Goal: Browse casually: Explore the website without a specific task or goal

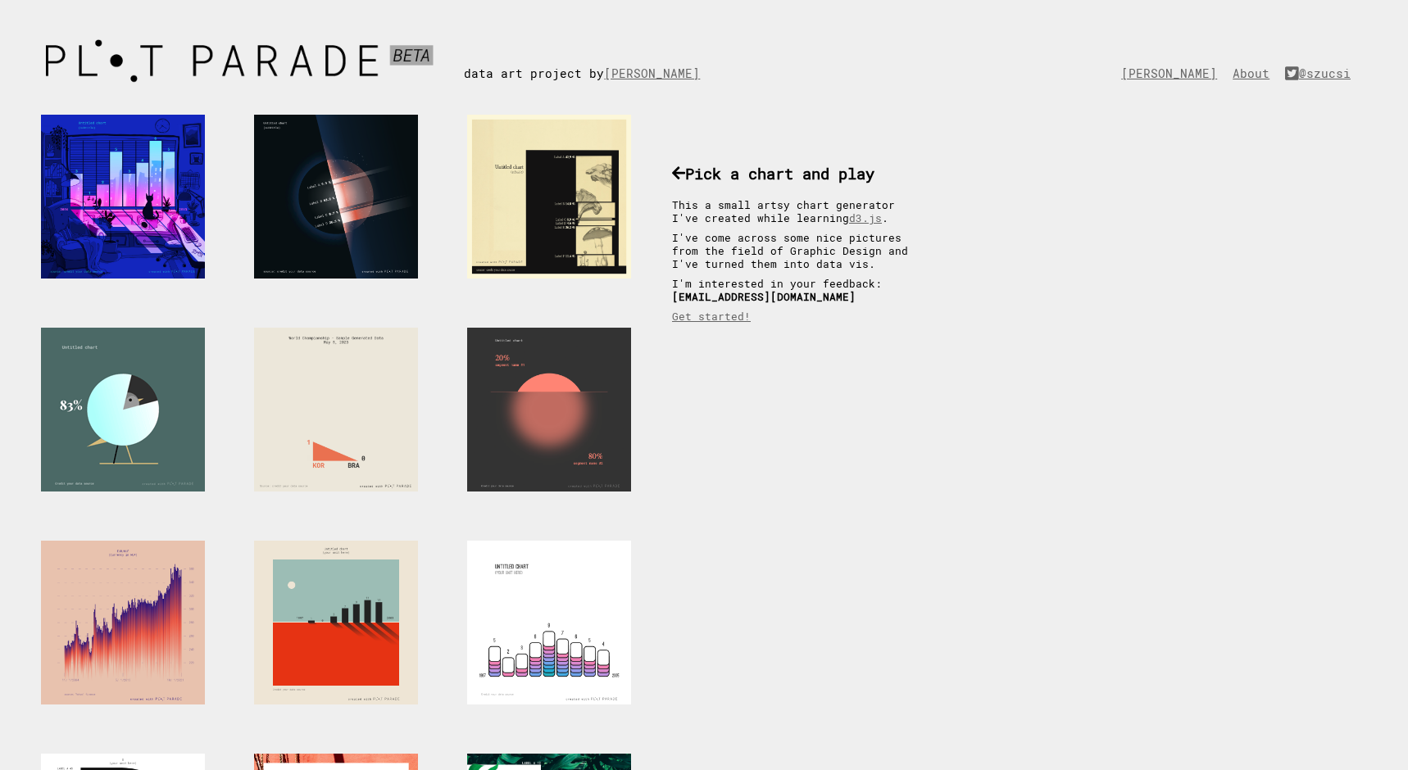
click at [177, 407] on div at bounding box center [123, 410] width 164 height 164
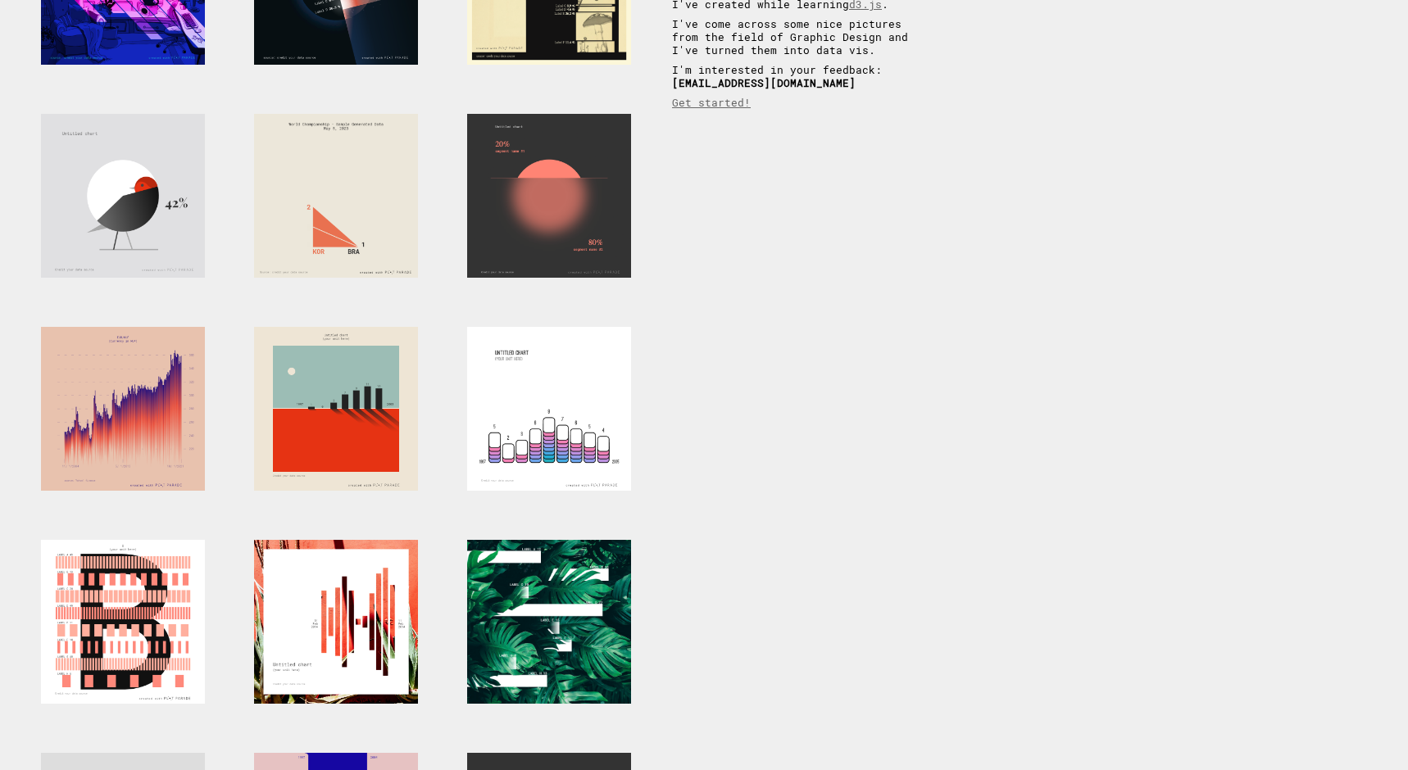
scroll to position [206, 0]
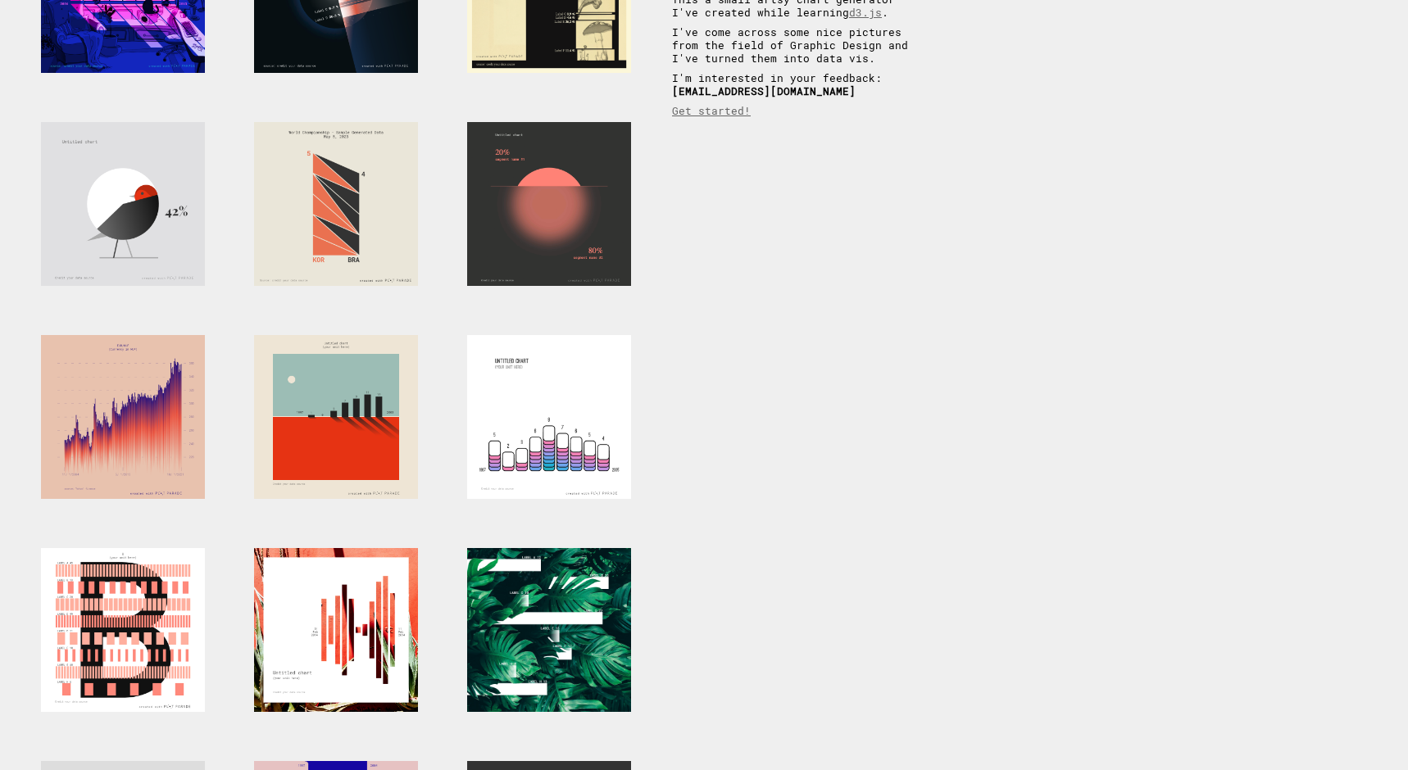
click at [566, 212] on div at bounding box center [549, 204] width 164 height 164
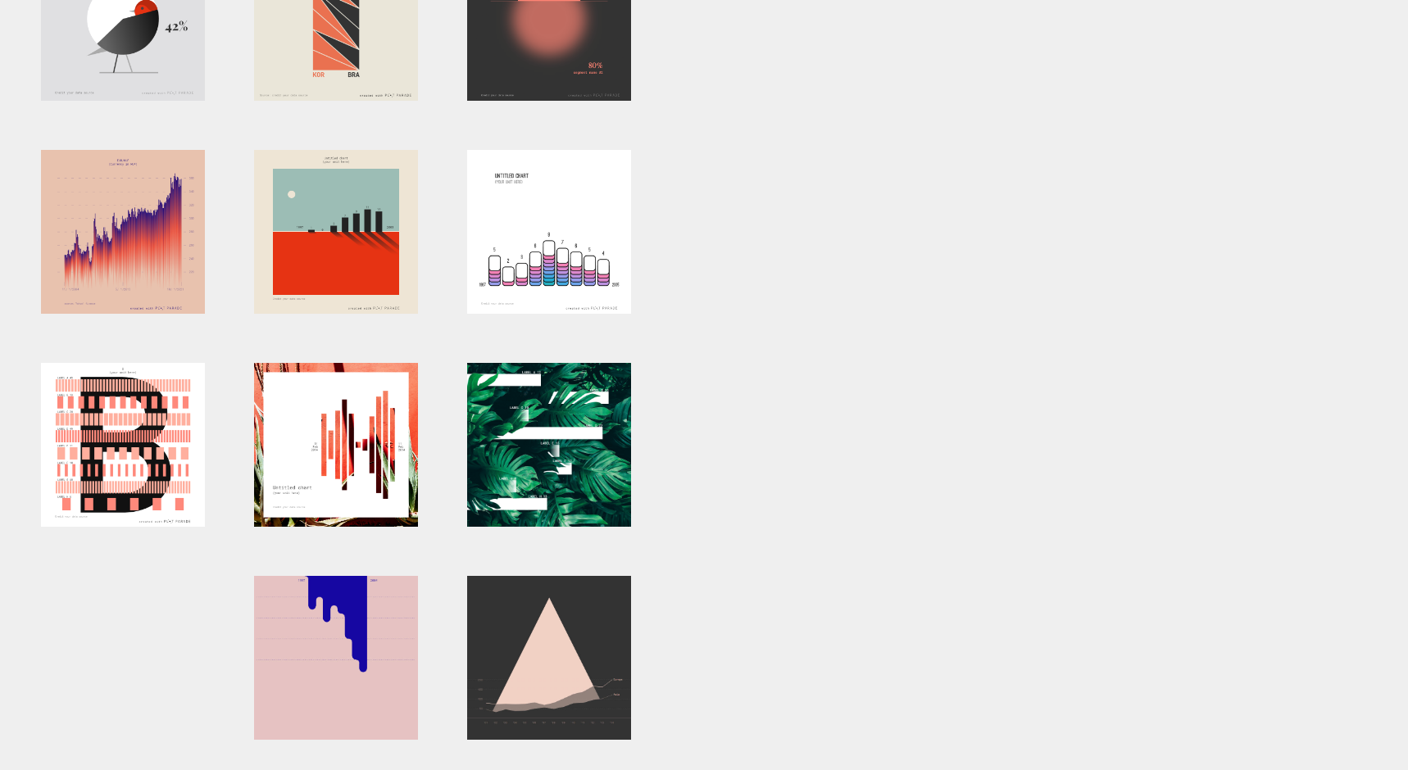
scroll to position [389, 0]
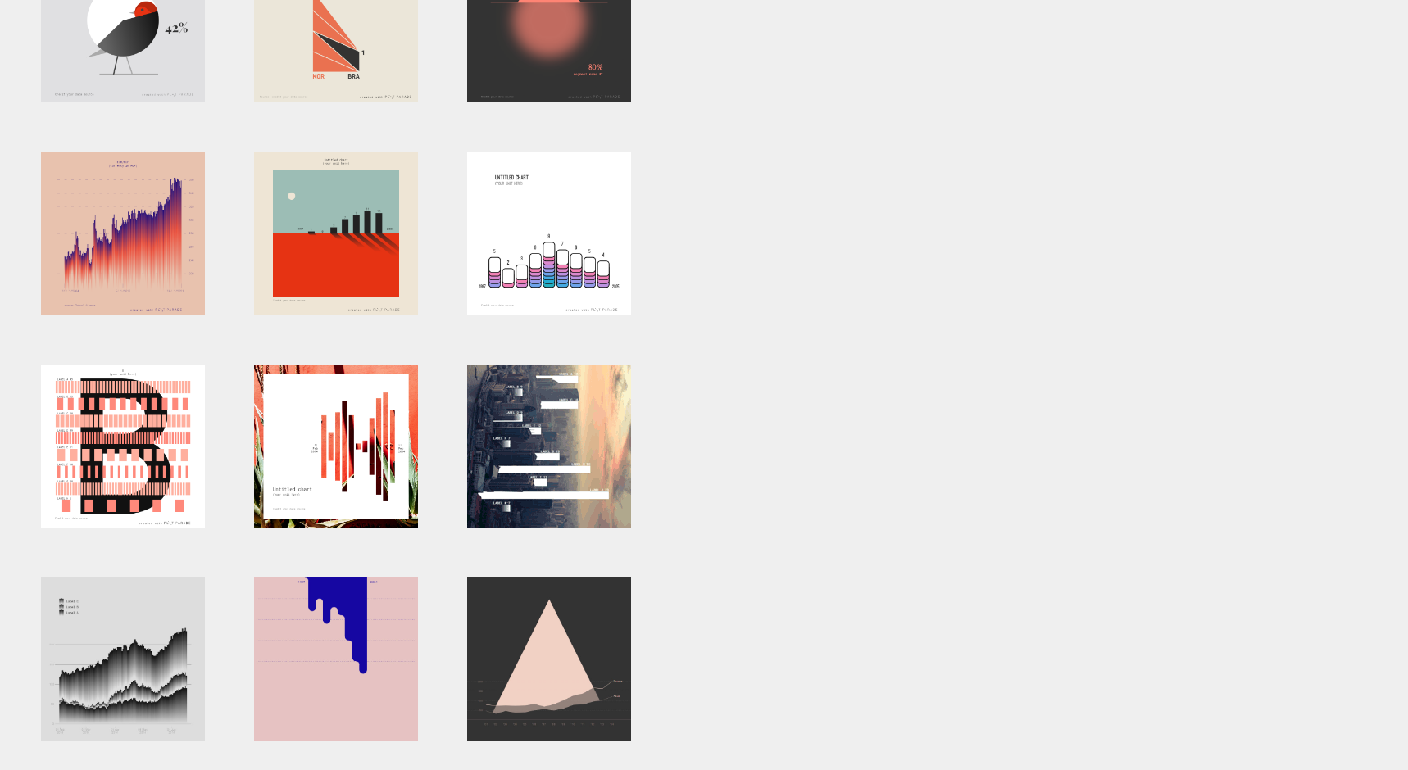
click at [593, 453] on div at bounding box center [549, 447] width 164 height 164
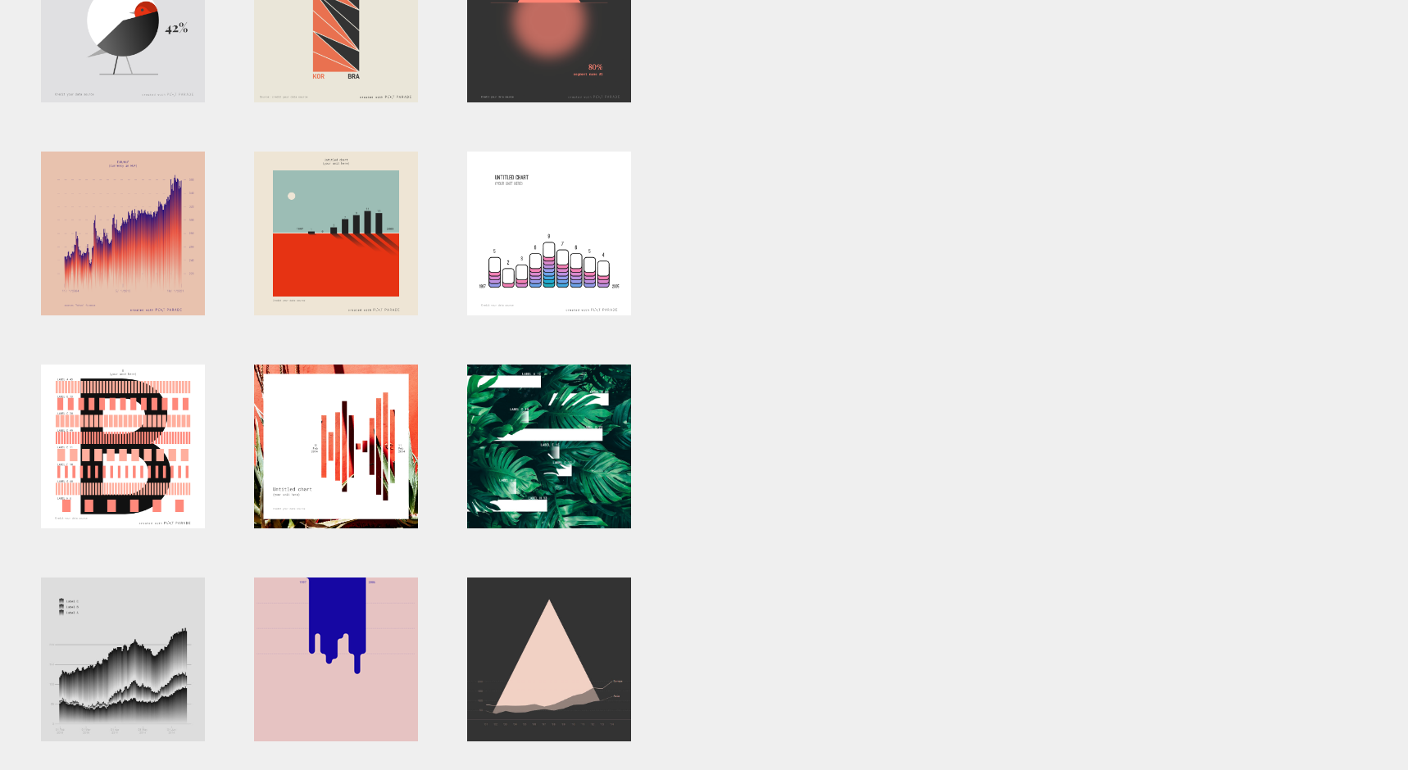
click at [377, 631] on div at bounding box center [336, 660] width 164 height 164
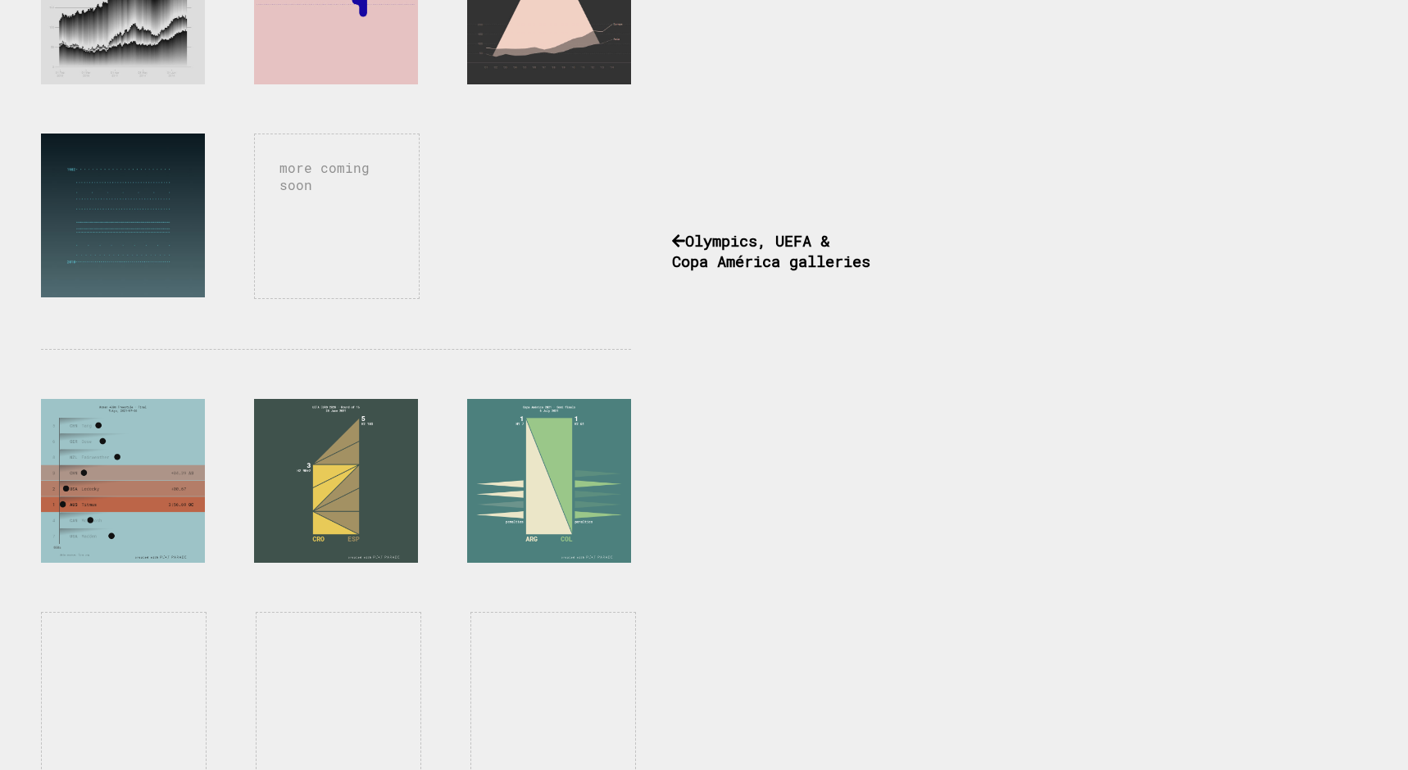
scroll to position [1066, 0]
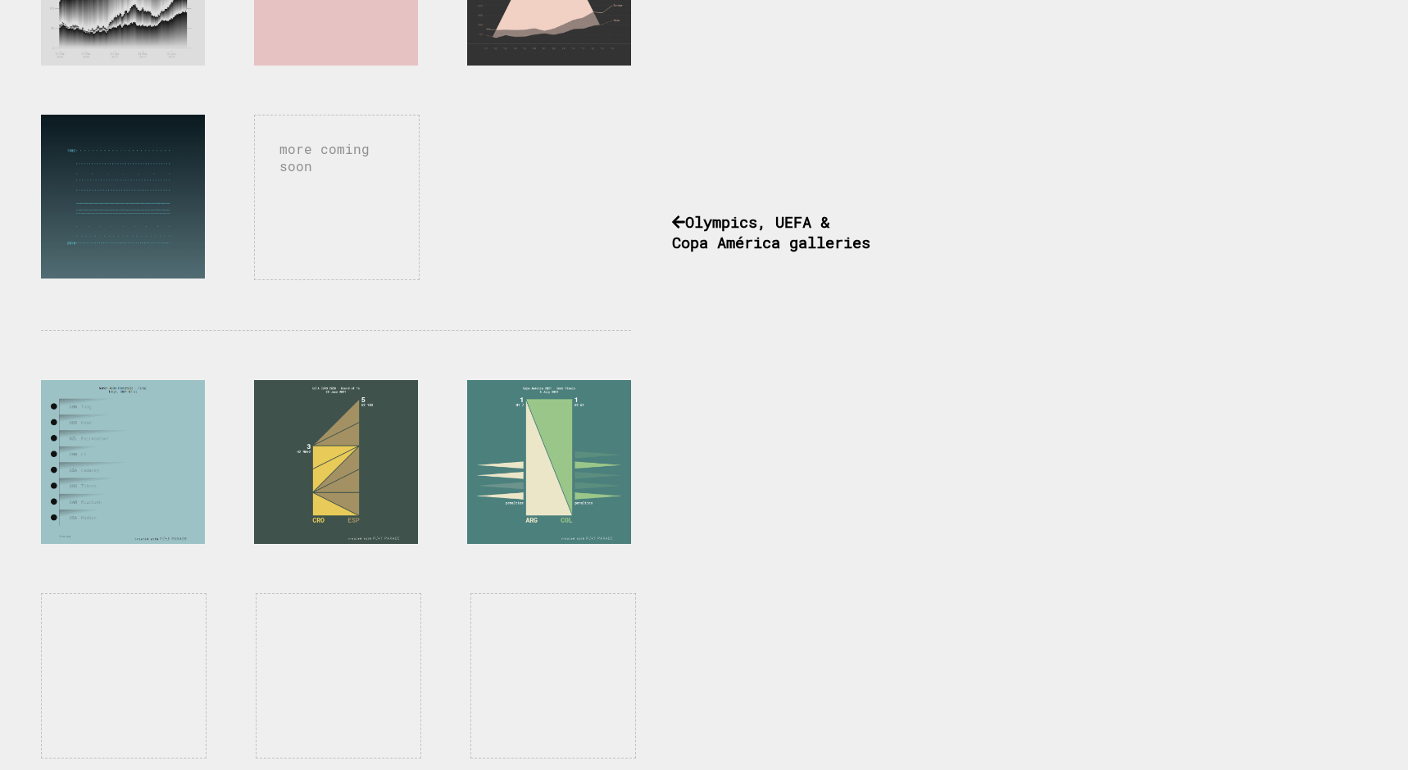
click at [165, 454] on div at bounding box center [123, 462] width 164 height 164
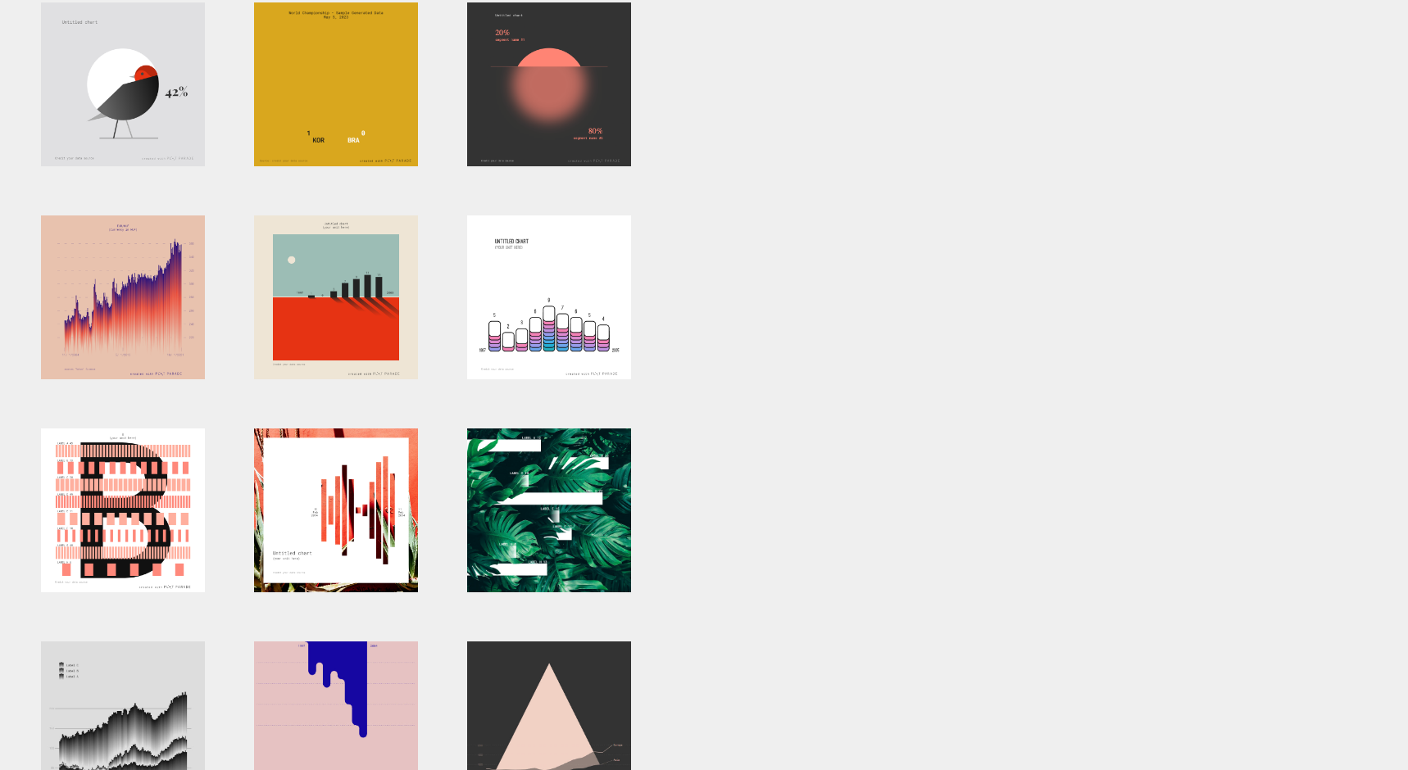
scroll to position [271, 0]
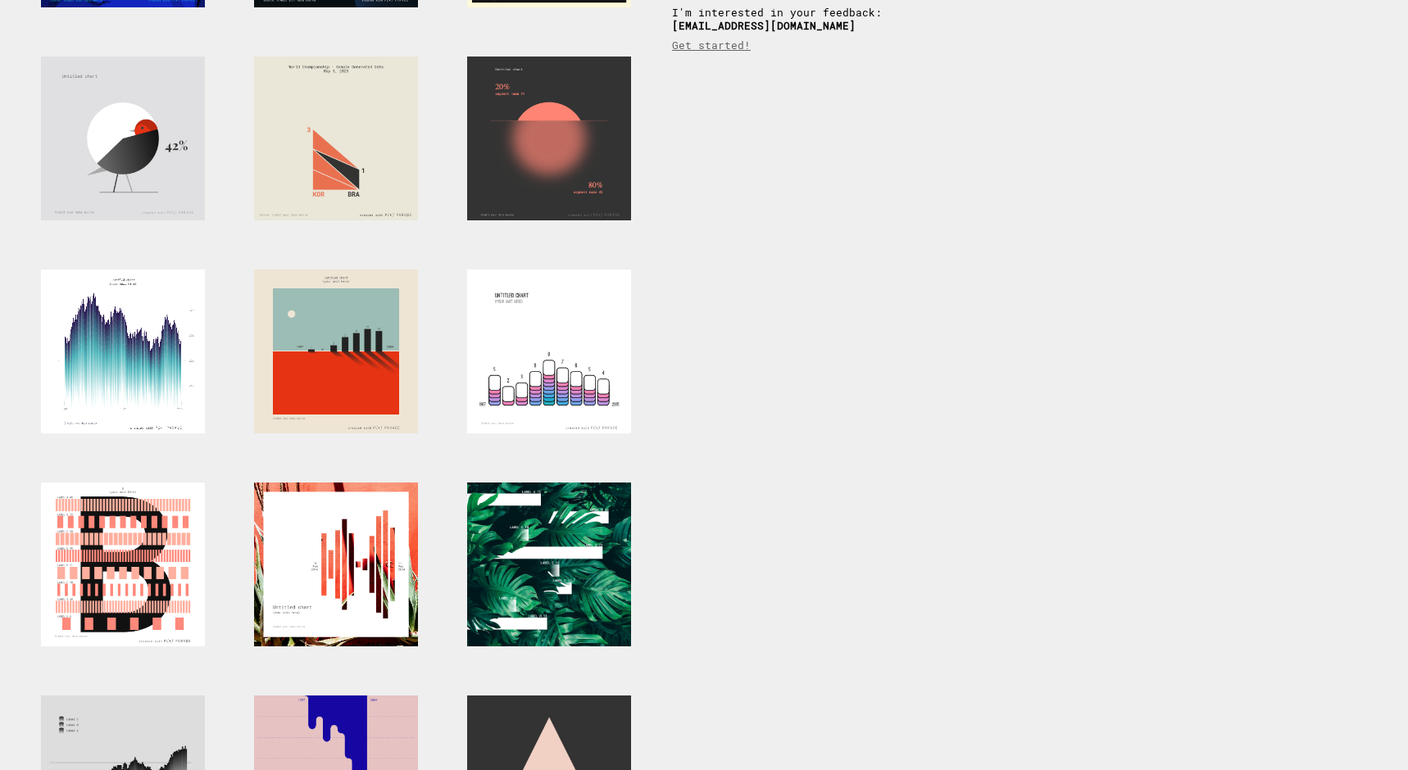
click at [166, 329] on div at bounding box center [123, 352] width 164 height 164
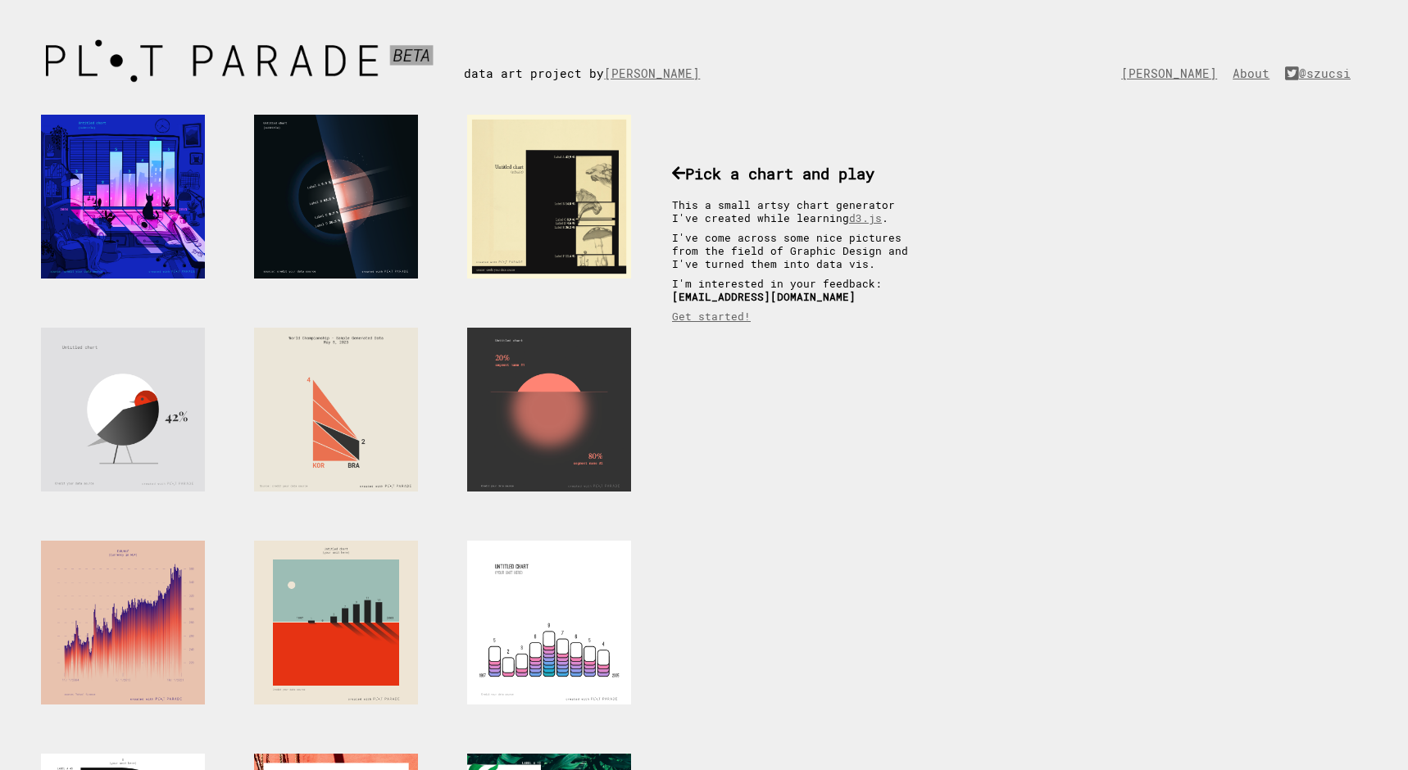
scroll to position [0, 0]
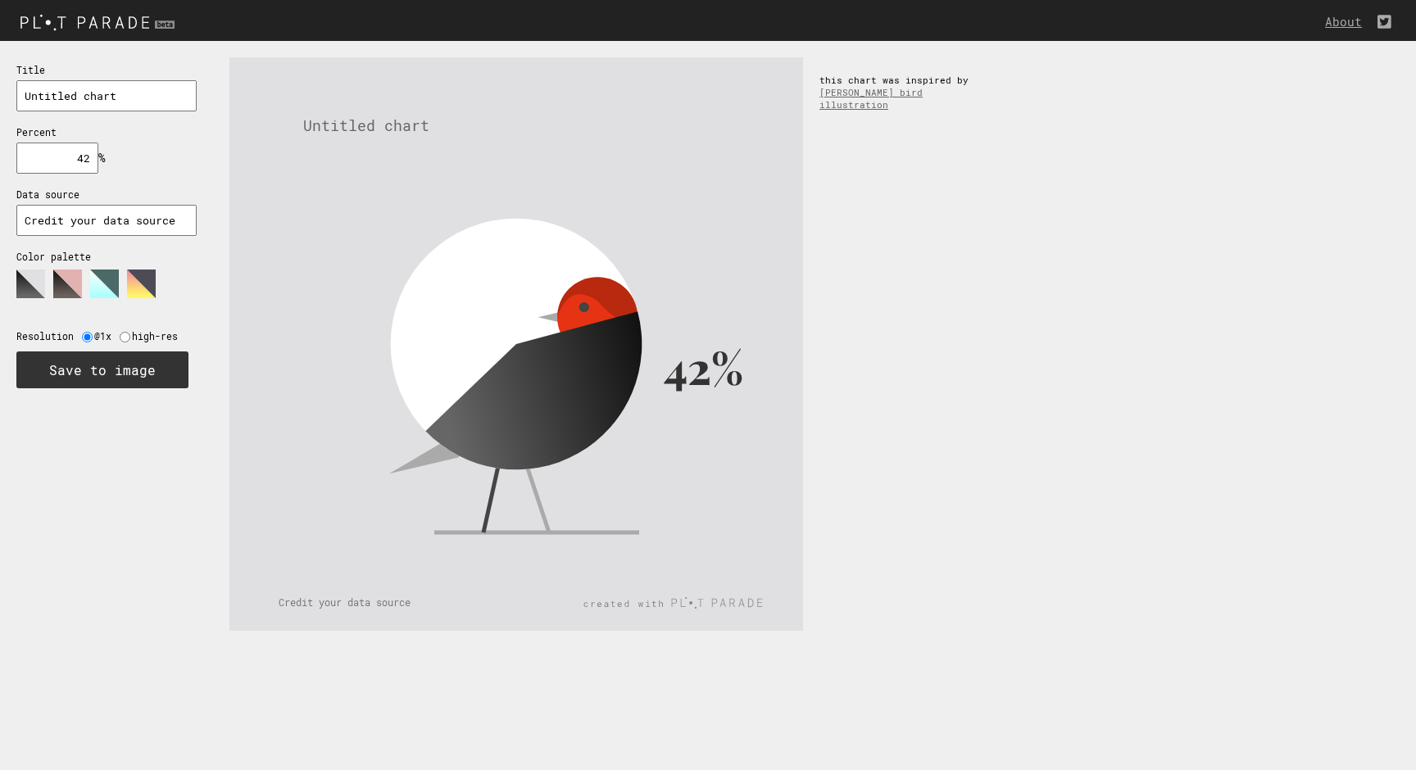
click at [75, 163] on input "42" at bounding box center [57, 158] width 82 height 31
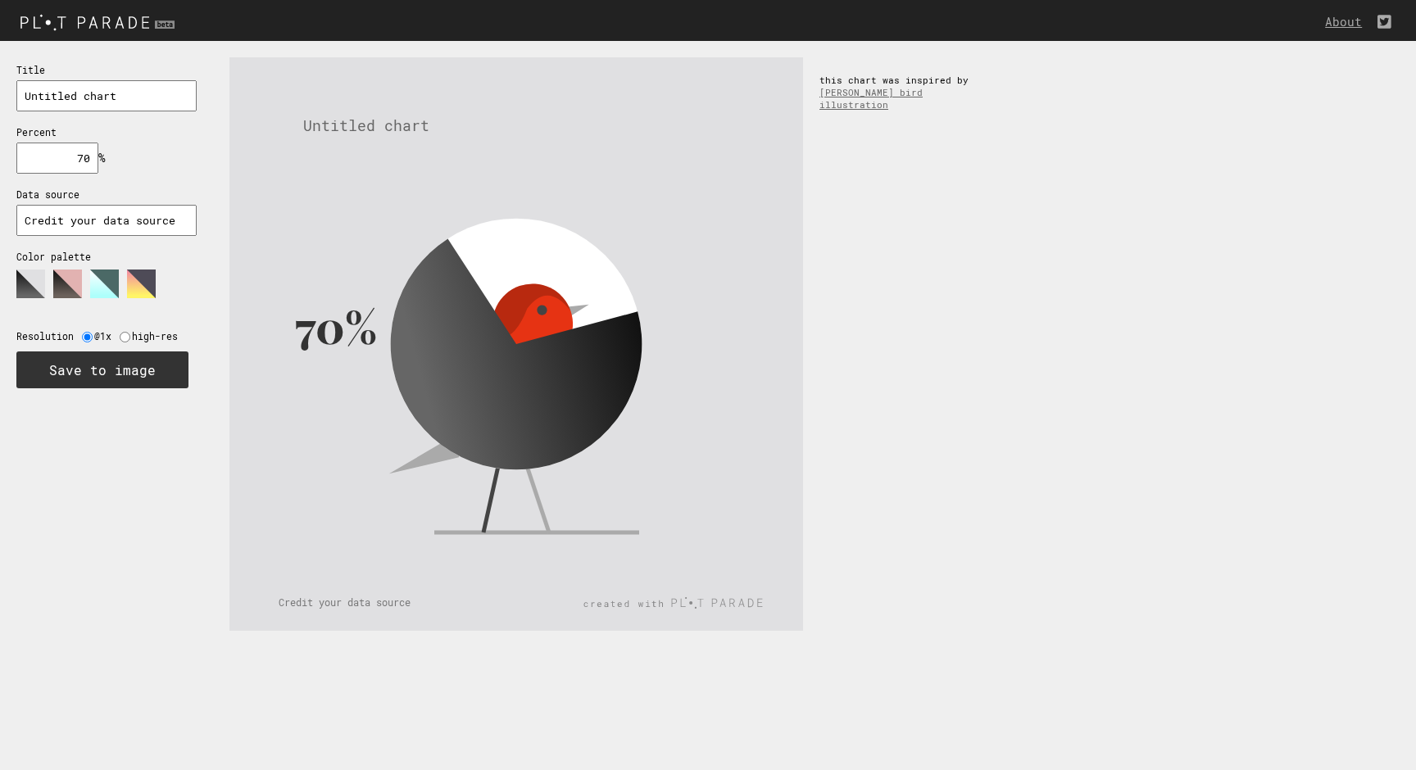
type input "70"
click at [130, 290] on polygon at bounding box center [141, 284] width 29 height 29
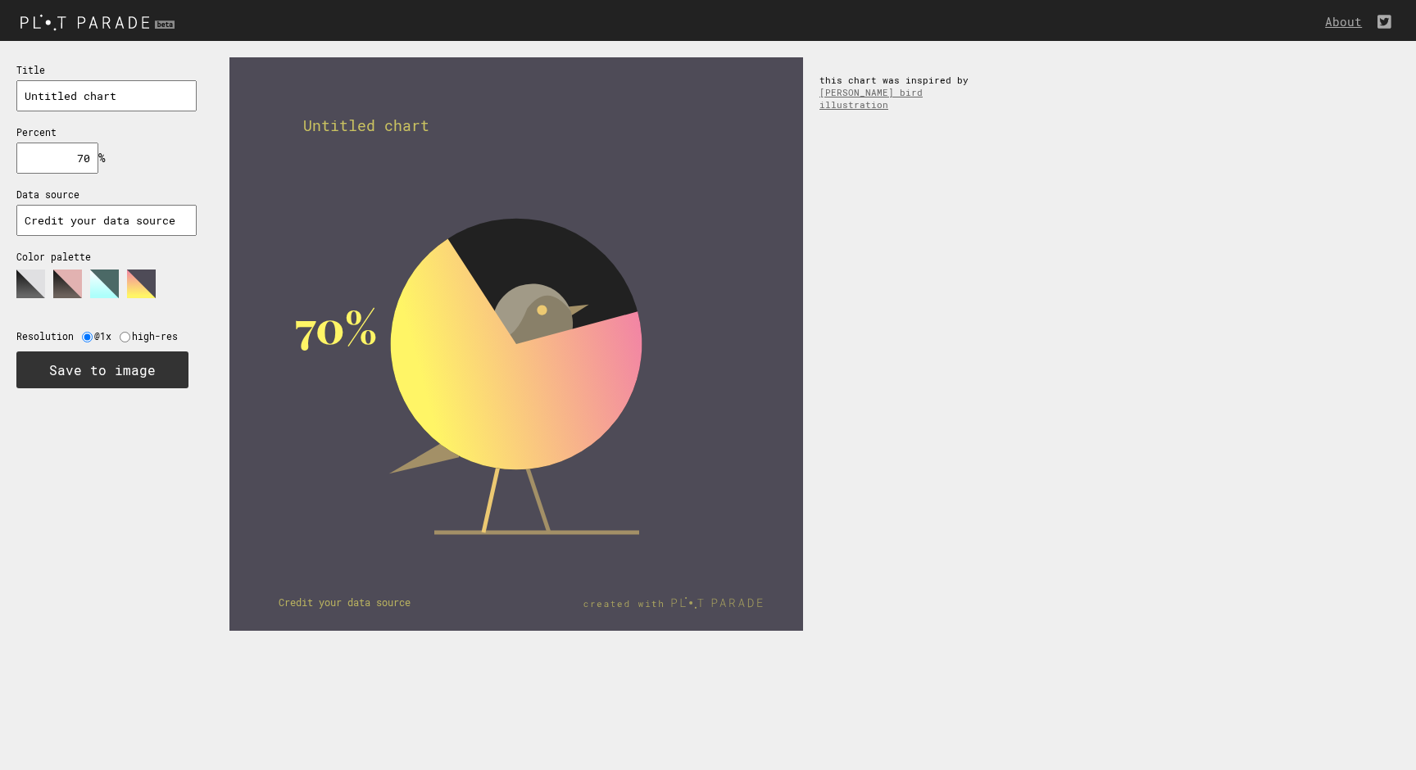
click at [91, 276] on polygon at bounding box center [104, 284] width 29 height 29
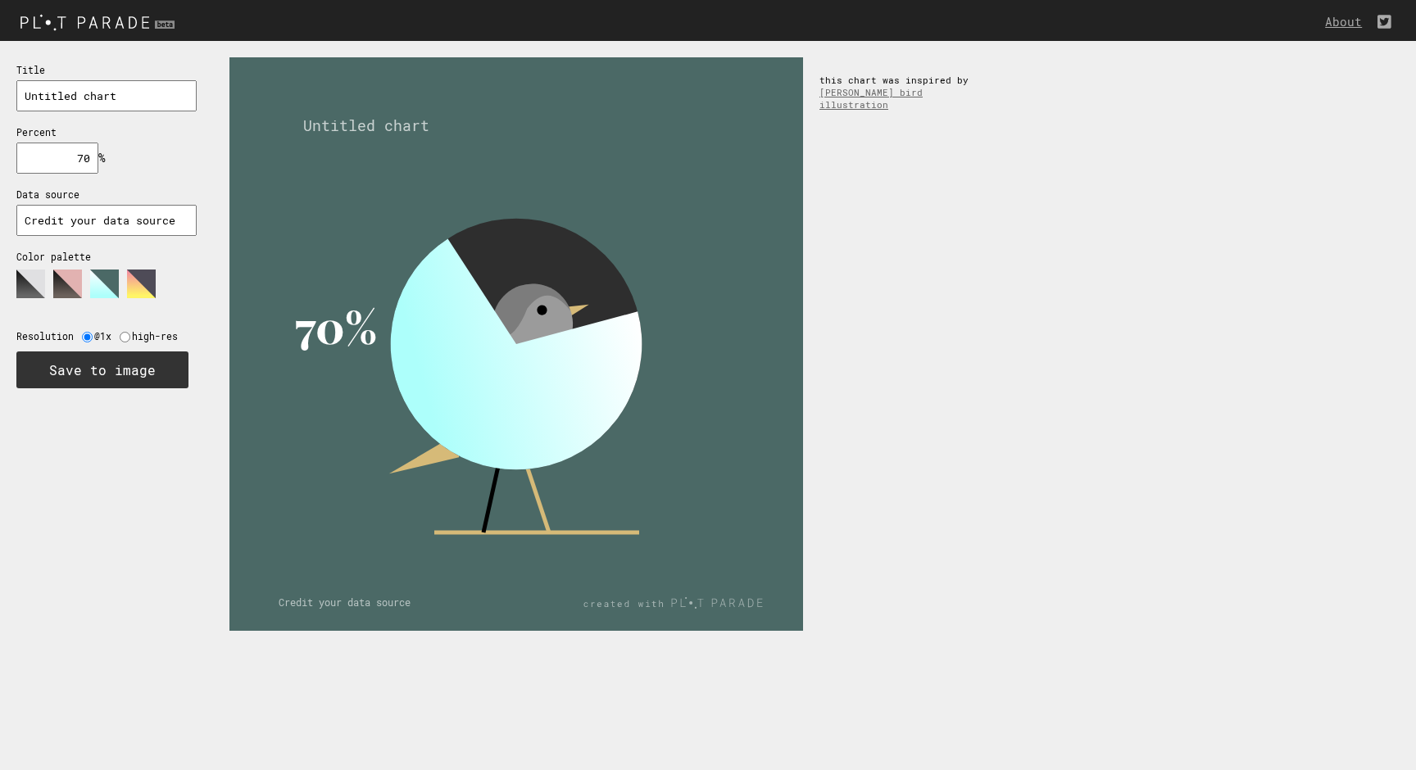
click at [66, 276] on polygon at bounding box center [67, 284] width 29 height 29
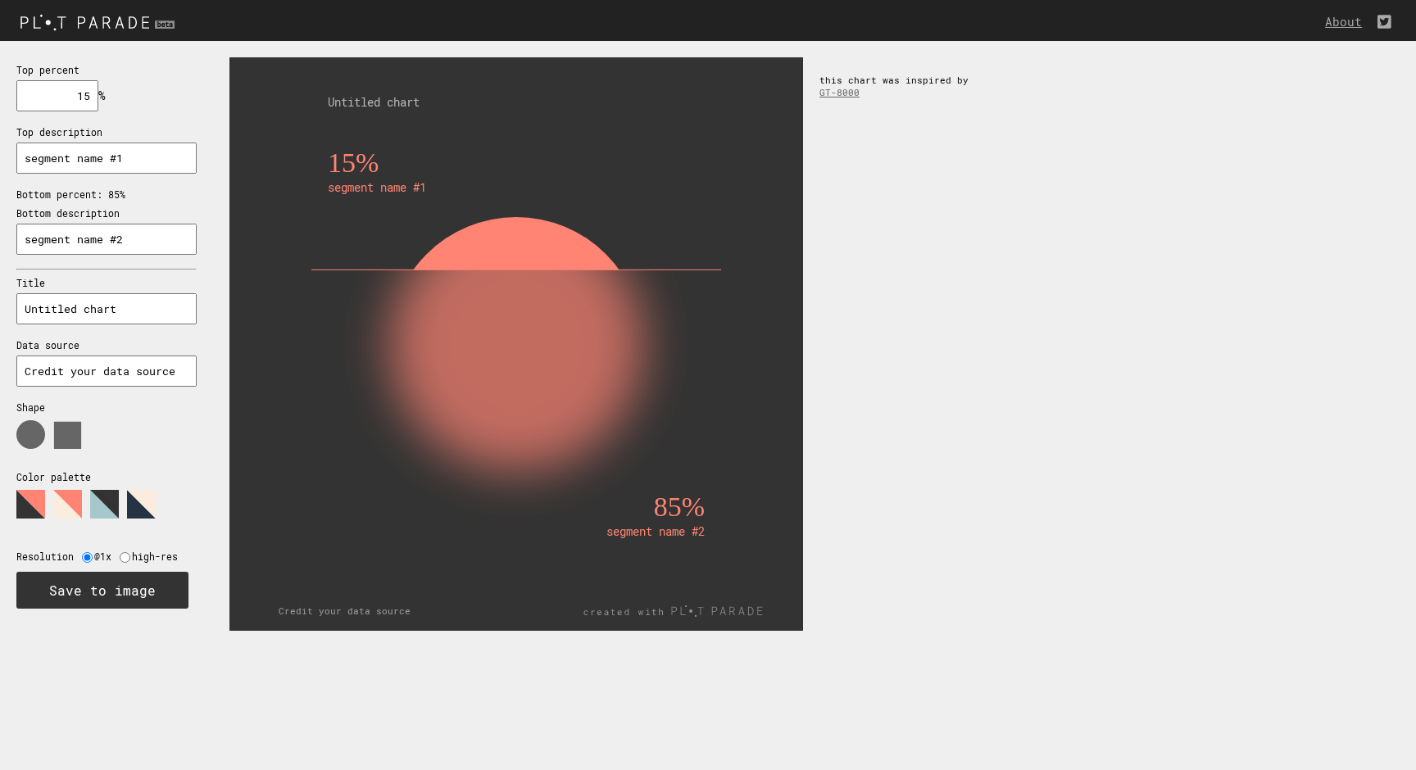
drag, startPoint x: 569, startPoint y: 267, endPoint x: 566, endPoint y: 355, distance: 87.8
click at [566, 355] on g "15% segment name #1 85% segment name #2" at bounding box center [516, 397] width 410 height 499
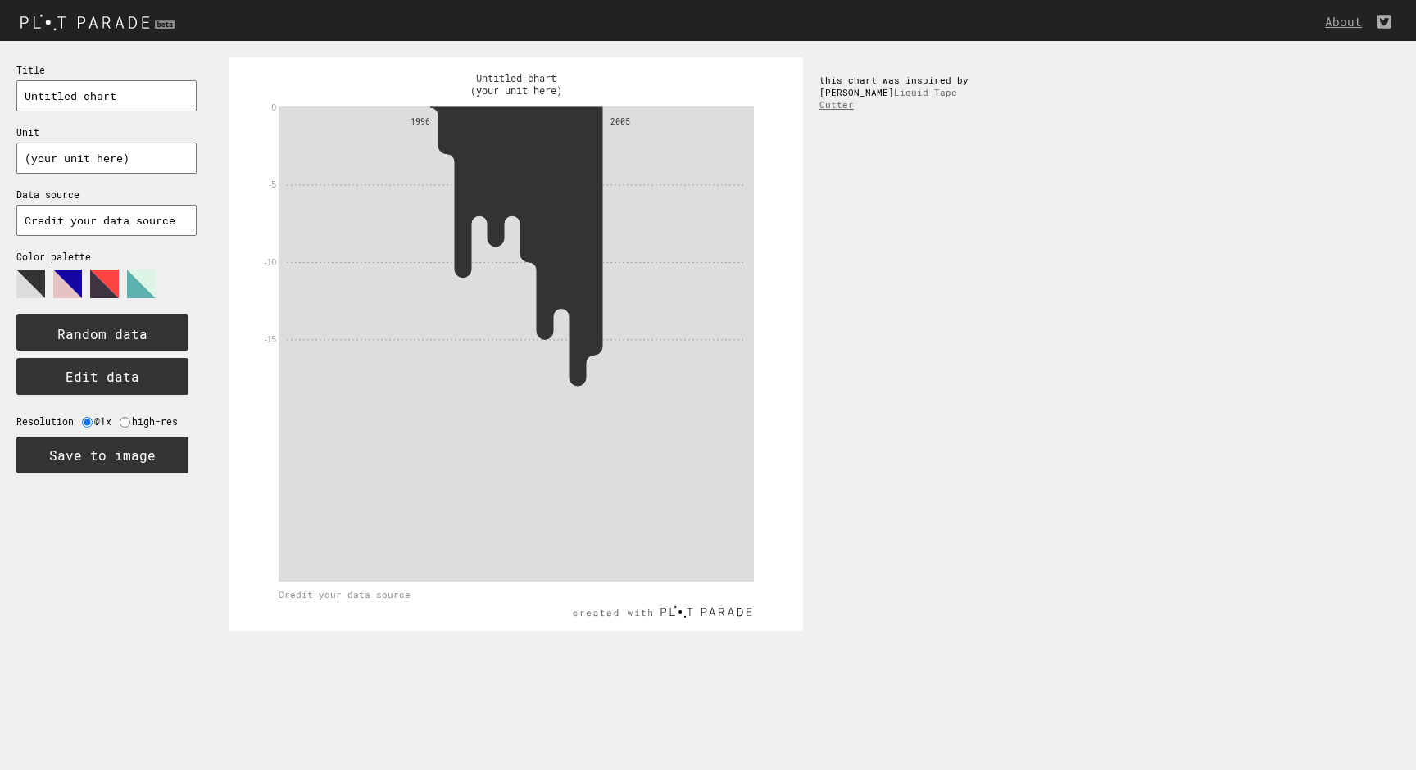
click at [70, 275] on polygon at bounding box center [67, 284] width 29 height 29
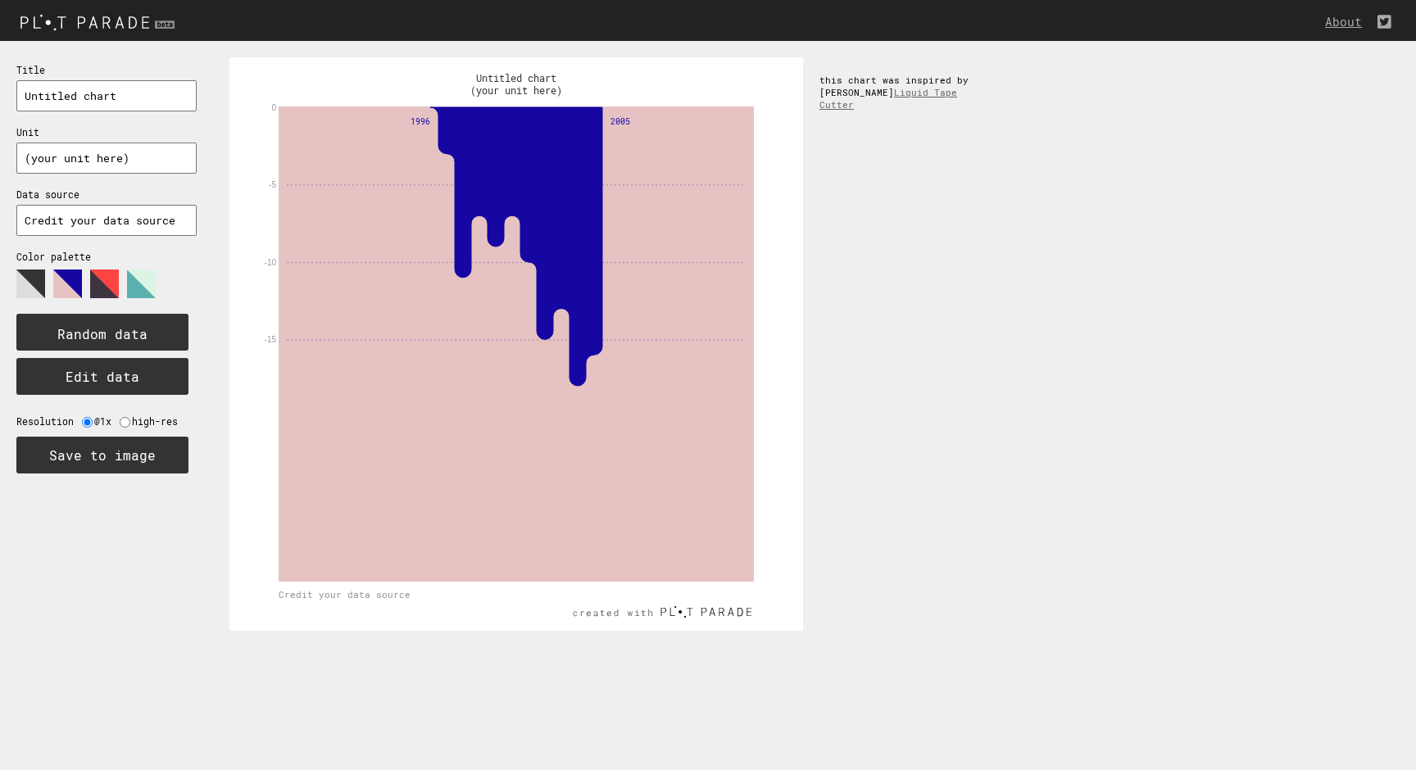
click at [96, 280] on polygon at bounding box center [104, 284] width 29 height 29
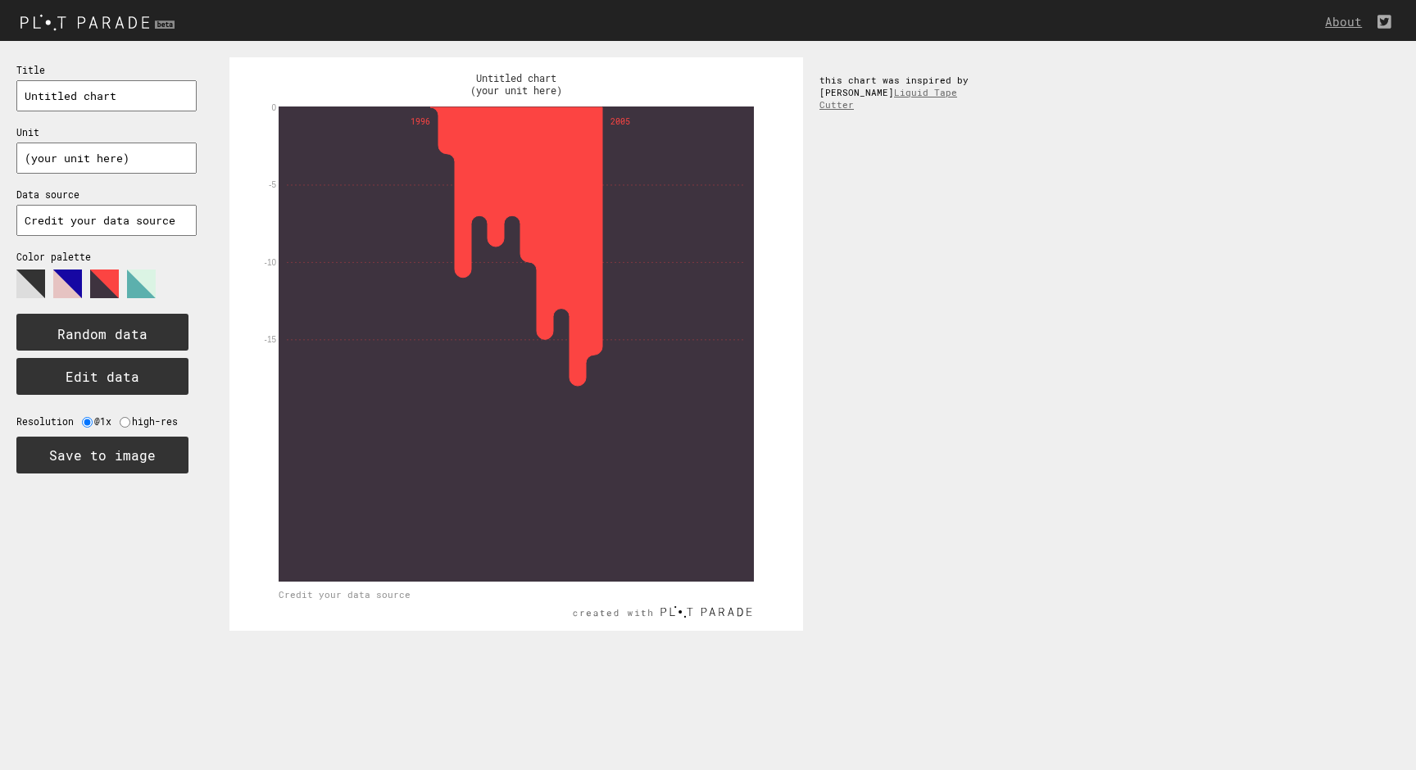
click at [128, 286] on polygon at bounding box center [141, 284] width 29 height 29
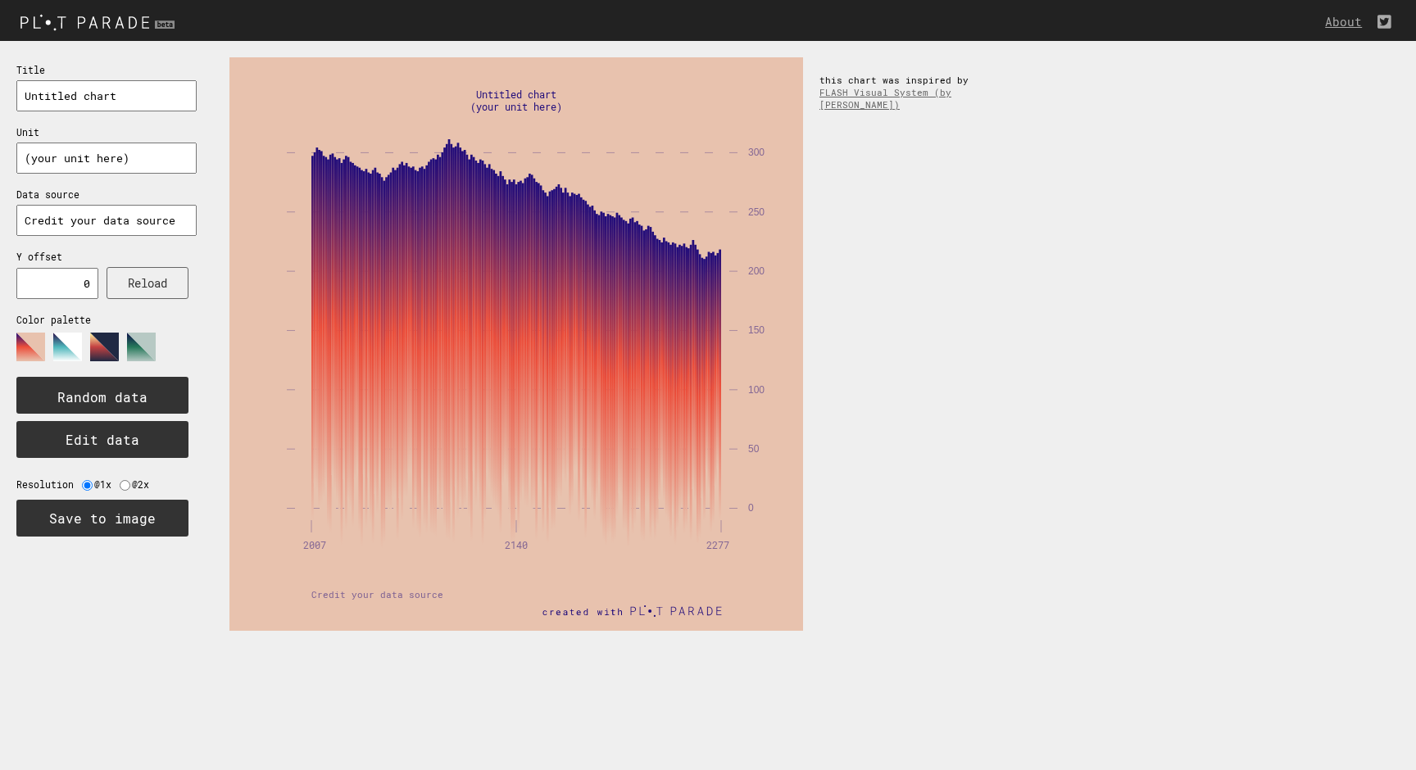
click at [59, 335] on polygon at bounding box center [67, 347] width 29 height 29
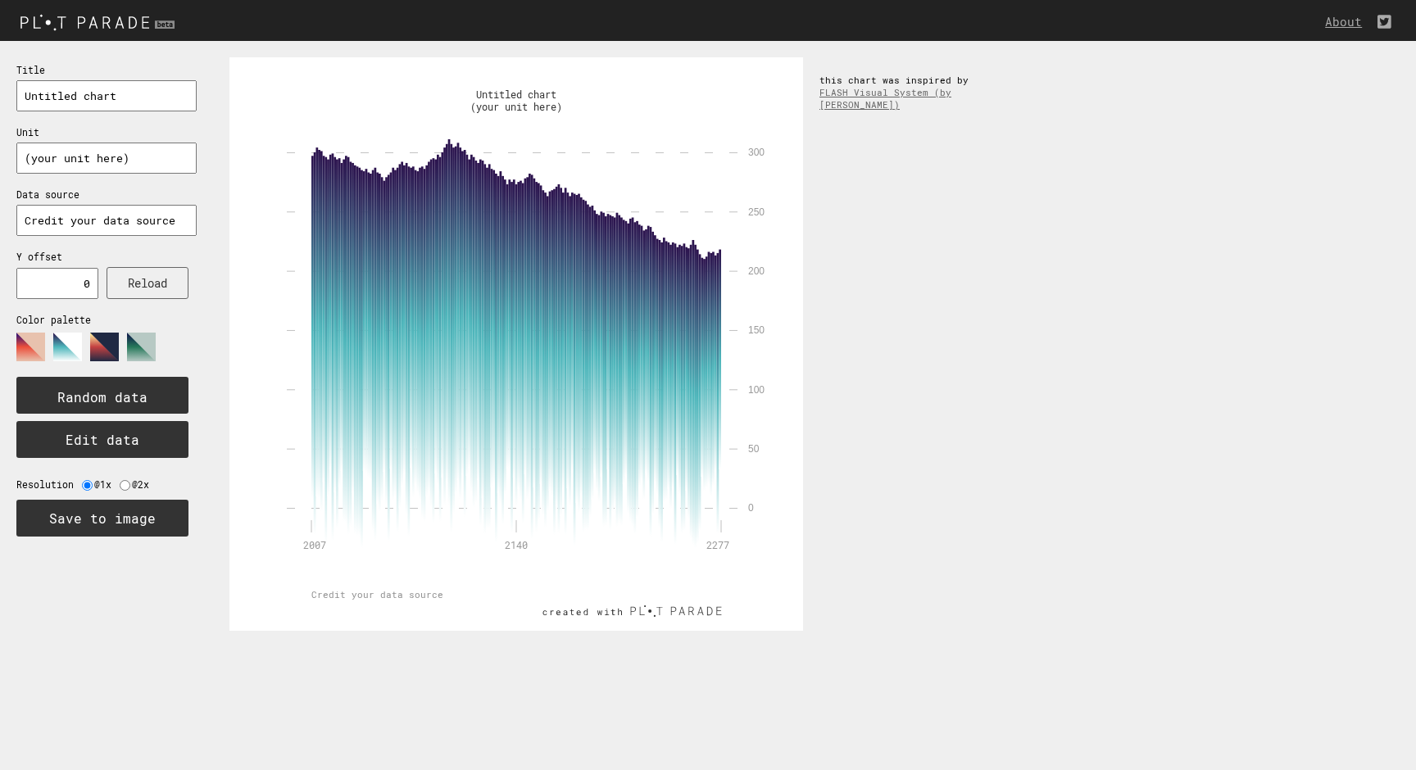
click at [101, 346] on polygon at bounding box center [104, 347] width 29 height 29
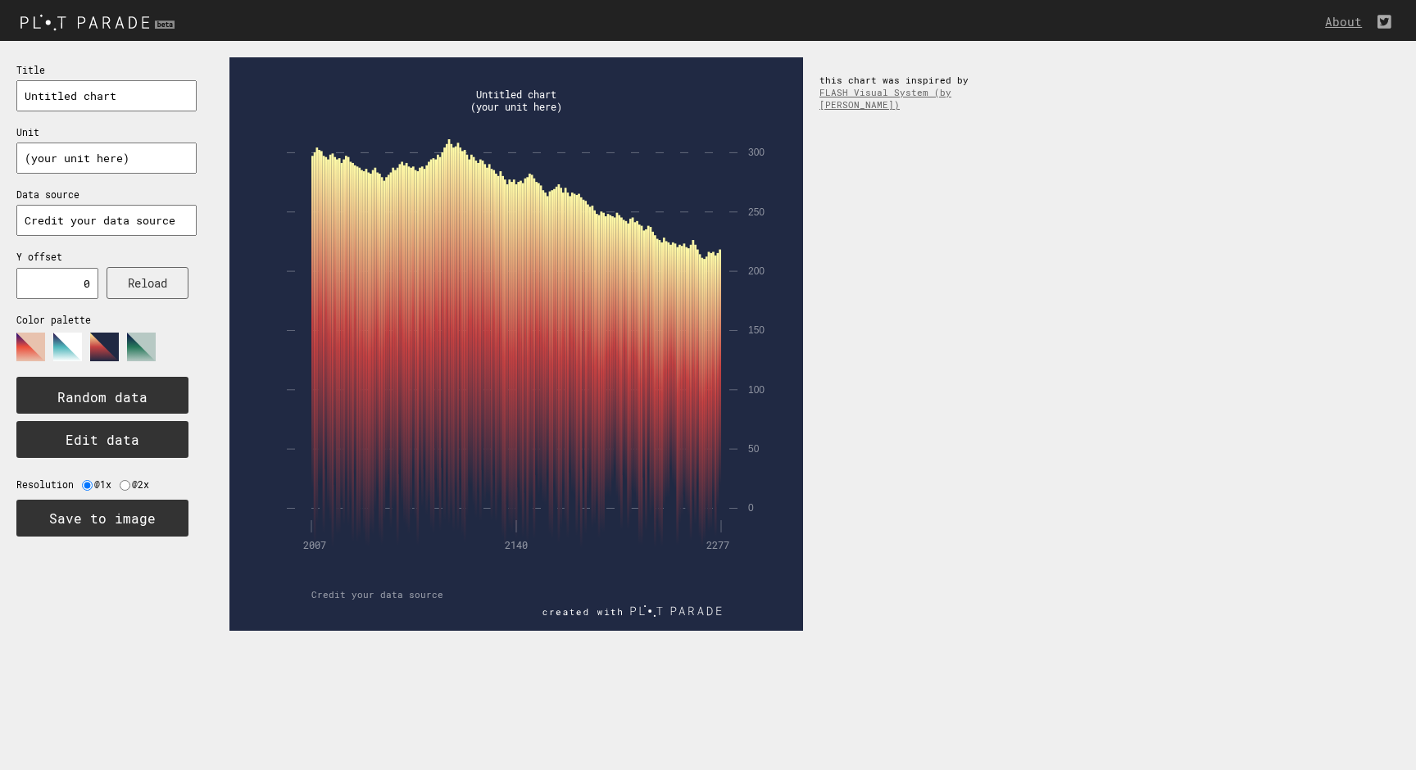
click at [142, 338] on polygon at bounding box center [141, 347] width 29 height 29
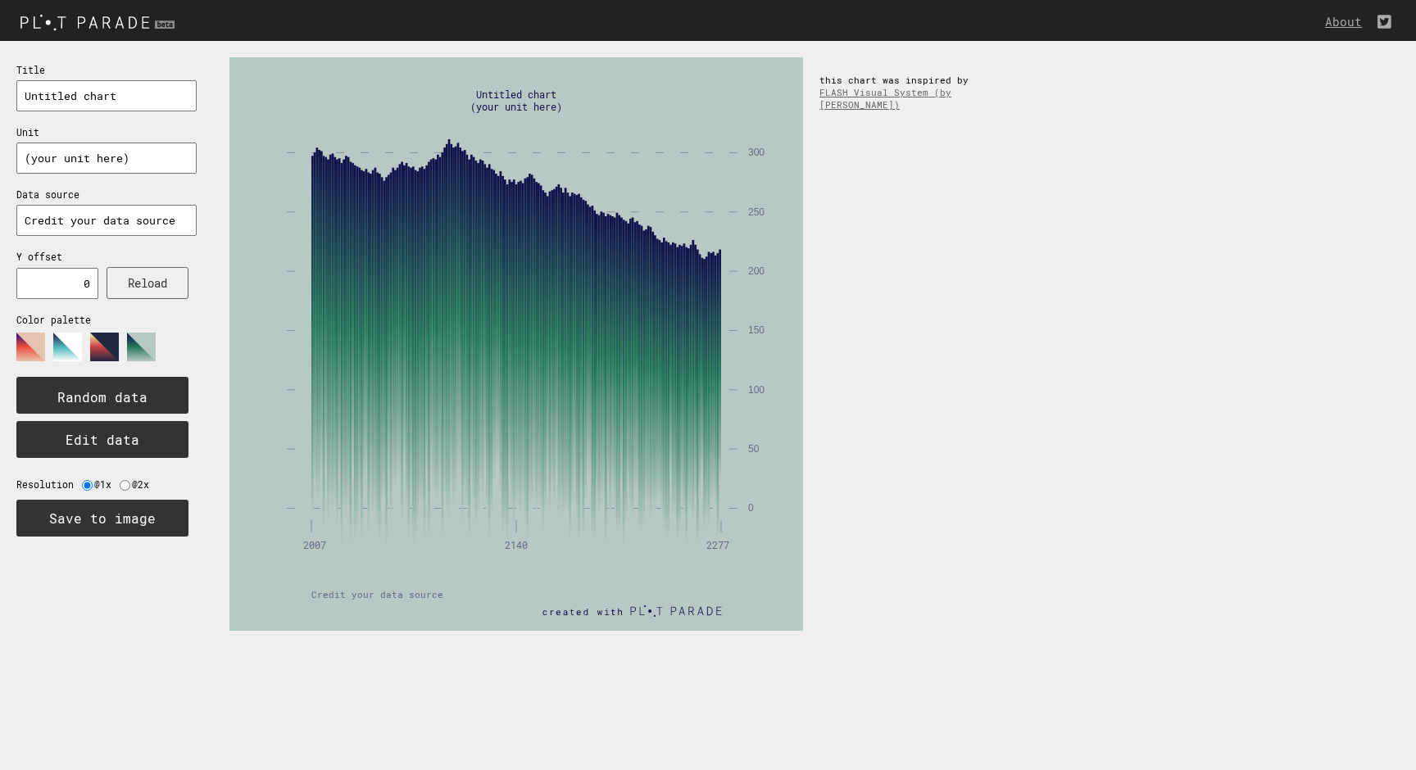
click at [41, 339] on polygon at bounding box center [30, 347] width 29 height 29
